Goal: Transaction & Acquisition: Obtain resource

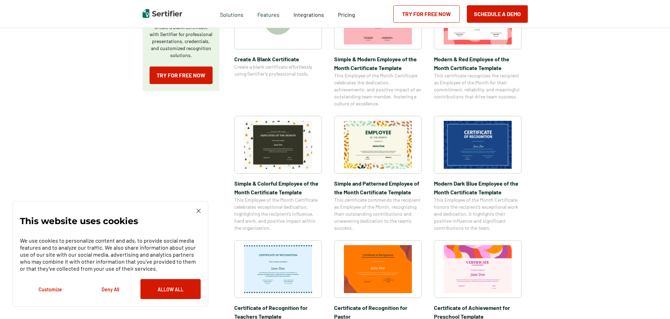
scroll to position [175, 0]
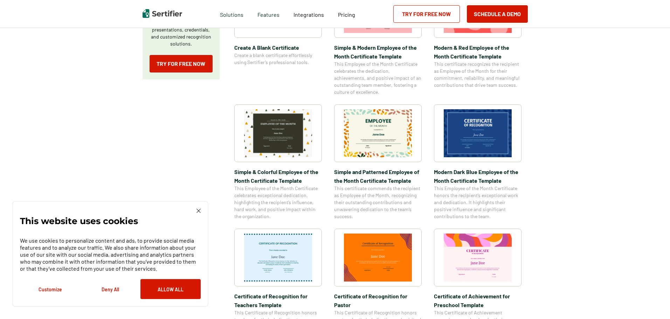
click at [465, 147] on img at bounding box center [478, 133] width 68 height 48
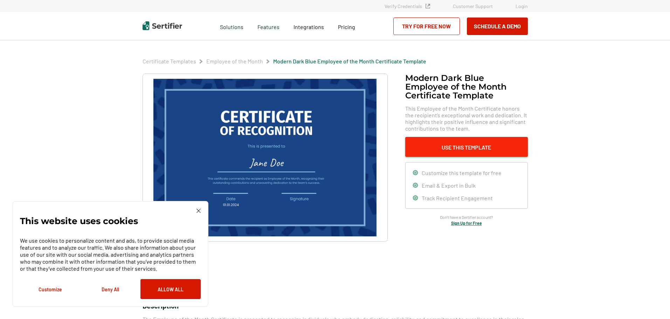
click at [466, 148] on button "Use This Template" at bounding box center [466, 147] width 123 height 20
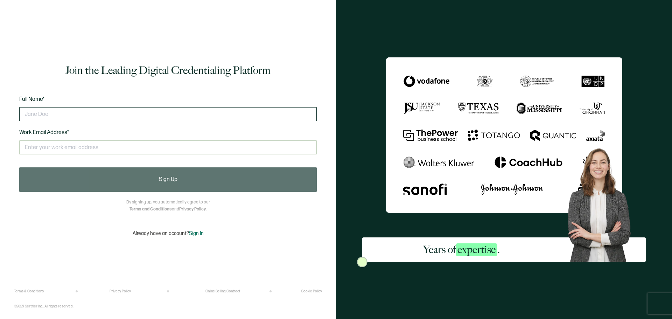
click at [35, 113] on input "text" at bounding box center [168, 114] width 298 height 14
type input "Inno kaka"
click at [56, 149] on input "text" at bounding box center [168, 147] width 298 height 14
type input "[EMAIL_ADDRESS][DOMAIN_NAME]"
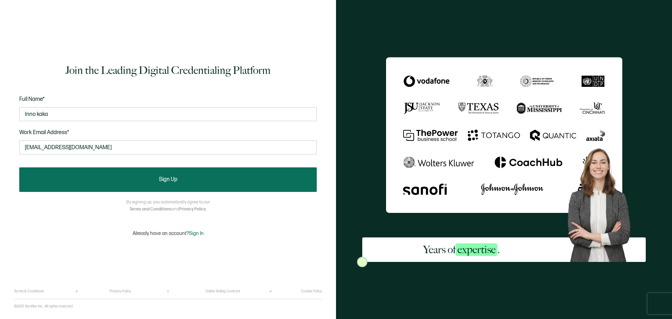
click at [166, 180] on span "Sign Up" at bounding box center [168, 180] width 19 height 6
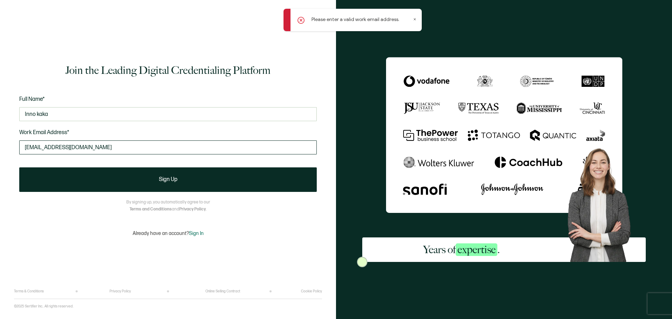
click at [76, 146] on input "[EMAIL_ADDRESS][DOMAIN_NAME]" at bounding box center [168, 147] width 298 height 14
